Goal: Find specific page/section: Find specific page/section

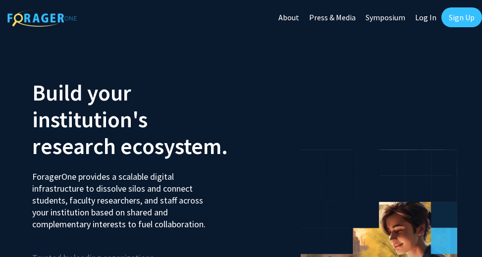
click at [419, 13] on link "Log In" at bounding box center [425, 17] width 31 height 35
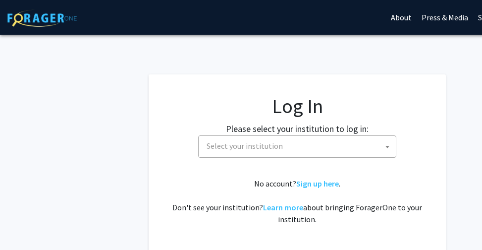
click at [259, 143] on span "Select your institution" at bounding box center [245, 146] width 76 height 10
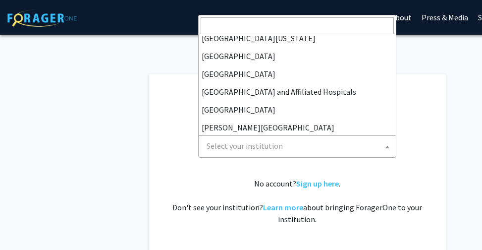
scroll to position [144, 0]
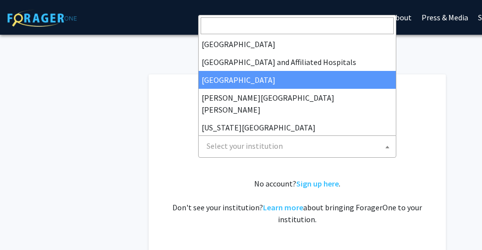
select select "2"
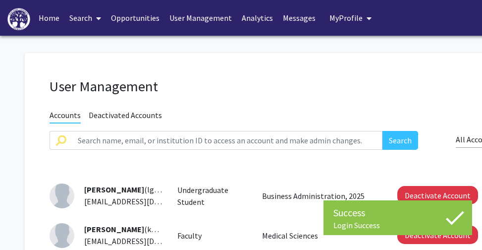
click at [75, 19] on link "Search" at bounding box center [85, 17] width 42 height 35
click at [112, 43] on span "Faculty/Staff" at bounding box center [100, 46] width 73 height 20
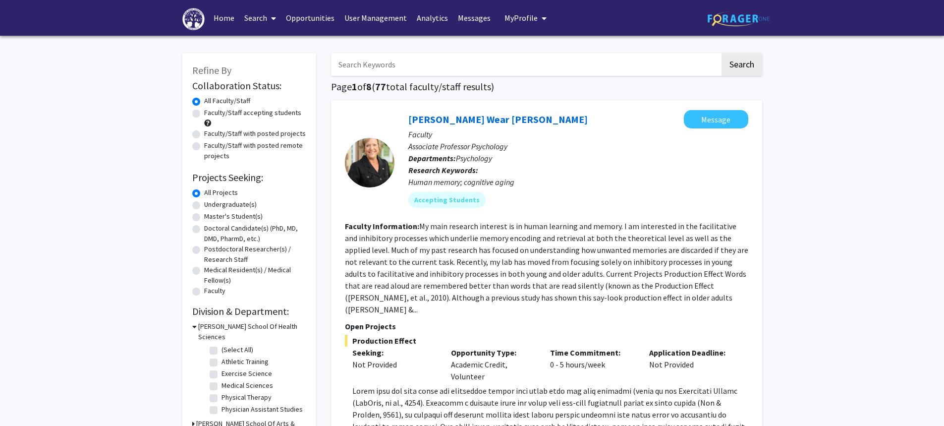
click at [248, 20] on link "Search" at bounding box center [260, 17] width 42 height 35
click at [270, 44] on span "Faculty/Staff" at bounding box center [275, 46] width 73 height 20
click at [251, 18] on link "Search" at bounding box center [260, 17] width 42 height 35
click at [288, 46] on span "Faculty/Staff" at bounding box center [275, 46] width 73 height 20
click at [257, 17] on link "Search" at bounding box center [260, 17] width 42 height 35
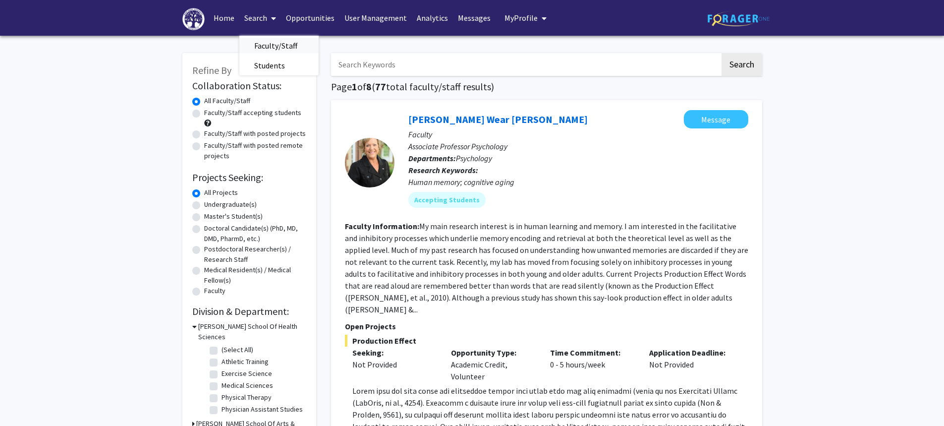
click at [277, 47] on span "Faculty/Staff" at bounding box center [275, 46] width 73 height 20
click at [272, 15] on icon at bounding box center [273, 18] width 5 height 8
click at [285, 46] on span "Faculty/Staff" at bounding box center [275, 46] width 73 height 20
click at [366, 61] on input "Search Keywords" at bounding box center [525, 64] width 389 height 23
type input "altman"
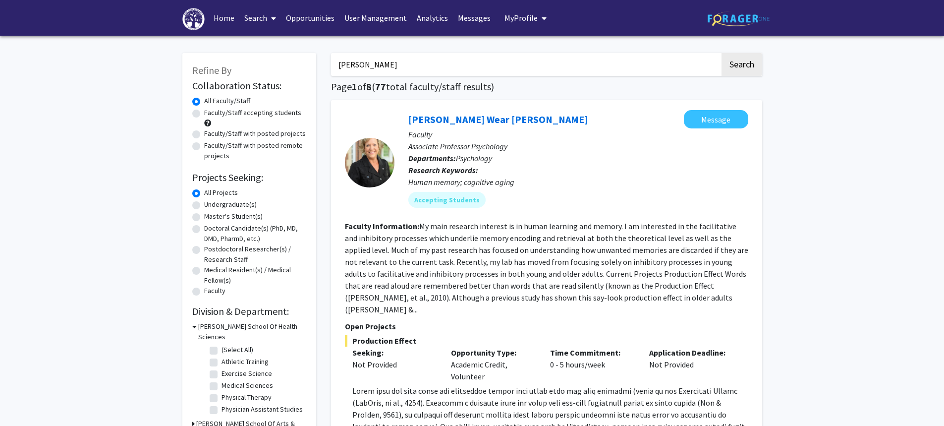
click at [482, 53] on button "Search" at bounding box center [741, 64] width 41 height 23
